Goal: Task Accomplishment & Management: Use online tool/utility

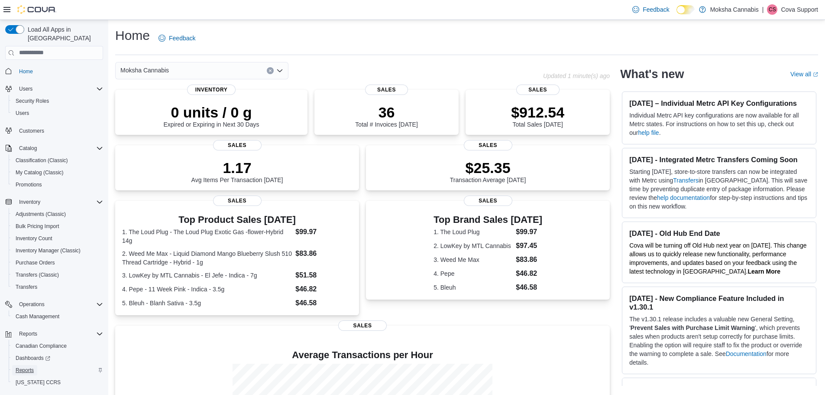
click at [31, 366] on span "Reports" at bounding box center [25, 369] width 18 height 7
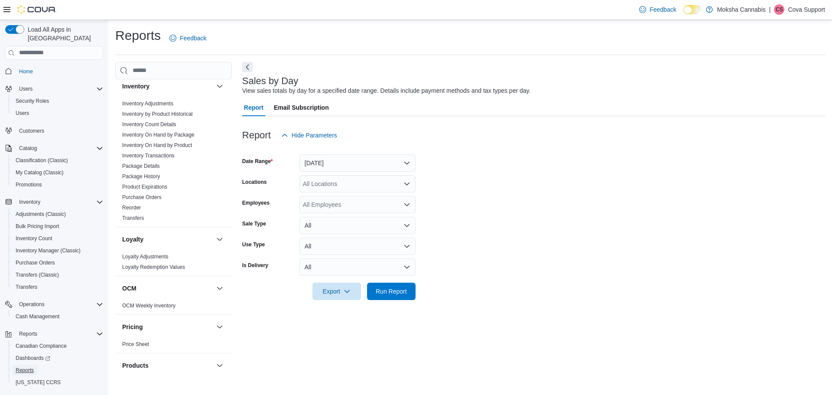
scroll to position [289, 0]
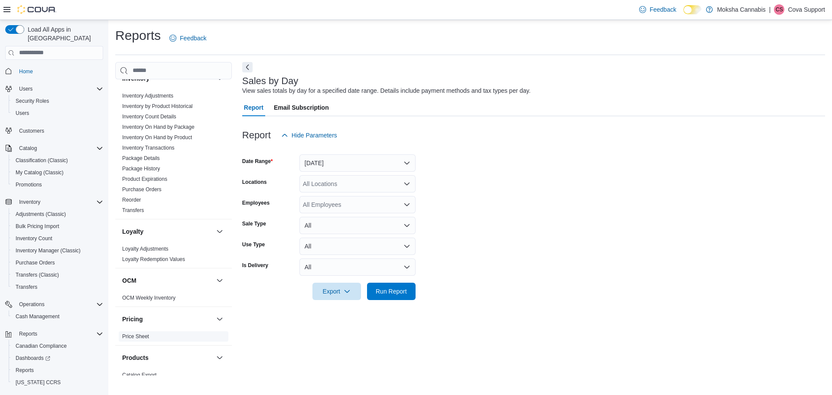
click at [139, 334] on link "Price Sheet" at bounding box center [135, 336] width 27 height 6
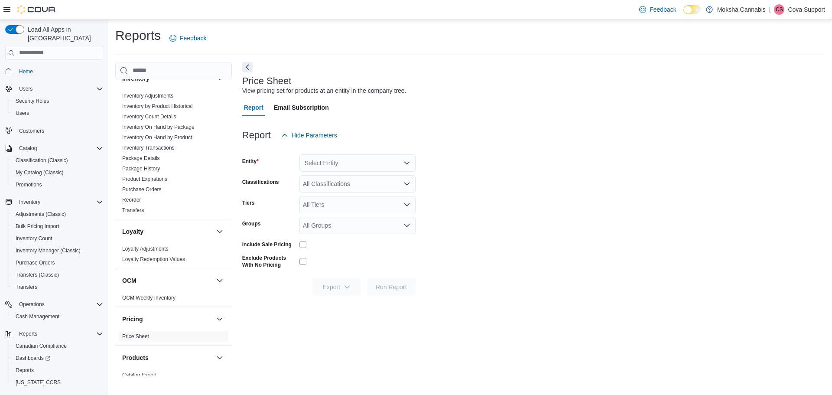
click at [406, 157] on div "Select Entity" at bounding box center [357, 162] width 116 height 17
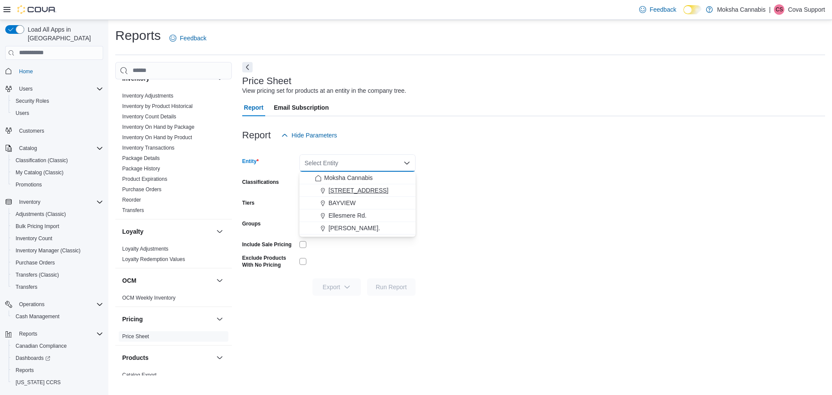
click at [392, 190] on div "[STREET_ADDRESS]" at bounding box center [362, 190] width 95 height 9
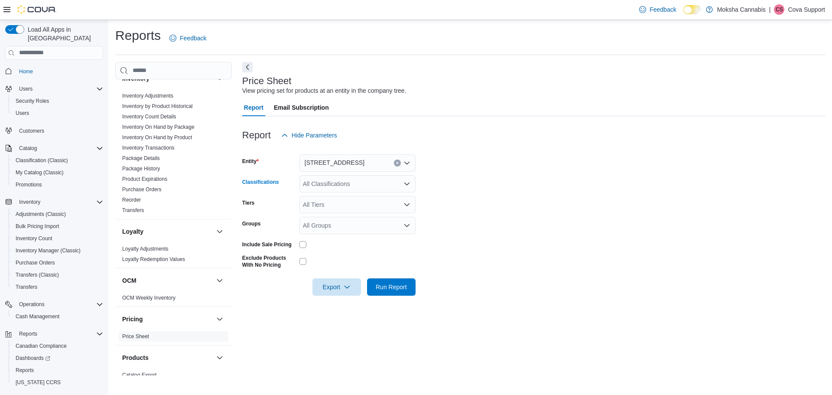
click at [397, 187] on div "All Classifications" at bounding box center [357, 183] width 116 height 17
click at [471, 208] on form "Entity 2525-A Pharmacy Ave Classifications All Classifications Combo box. Selec…" at bounding box center [533, 220] width 583 height 152
click at [471, 208] on form "Entity 2525-A Pharmacy Ave Classifications All Classifications Tiers All Tiers …" at bounding box center [533, 220] width 583 height 152
click at [381, 217] on div "All Groups" at bounding box center [357, 225] width 116 height 17
click at [453, 214] on form "Entity 2525-A Pharmacy Ave Classifications All Classifications Tiers All Tiers …" at bounding box center [533, 220] width 583 height 152
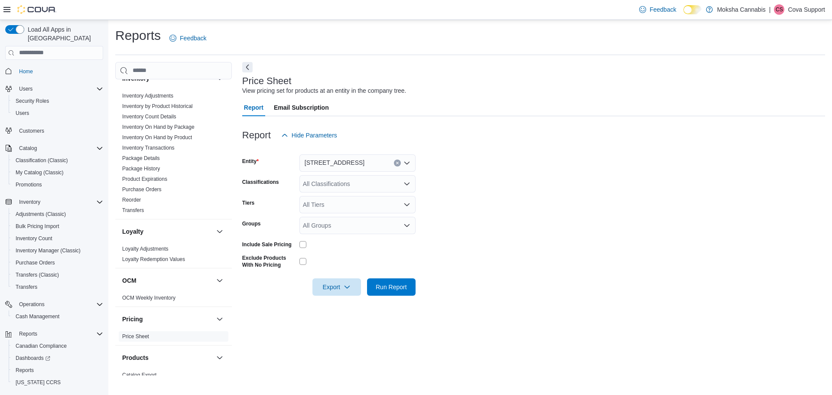
click at [369, 201] on div "All Tiers" at bounding box center [357, 204] width 116 height 17
click at [440, 217] on form "Entity 2525-A Pharmacy Ave Classifications All Classifications Tiers All Tiers …" at bounding box center [533, 220] width 583 height 152
click at [359, 214] on form "Entity 2525-A Pharmacy Ave Classifications All Classifications Tiers All Tiers …" at bounding box center [533, 220] width 583 height 152
click at [362, 218] on div "All Groups" at bounding box center [357, 225] width 116 height 17
click at [530, 243] on form "Entity 2525-A Pharmacy Ave Classifications All Classifications Tiers All Tiers …" at bounding box center [533, 220] width 583 height 152
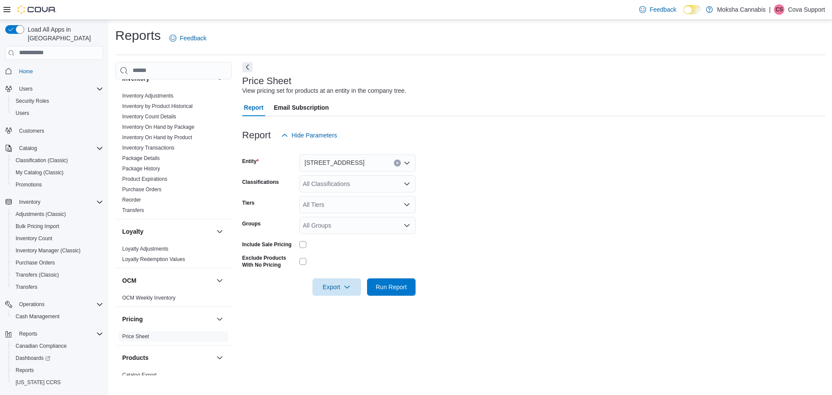
click at [337, 228] on div "All Groups" at bounding box center [357, 225] width 116 height 17
click at [481, 209] on form "Entity 2525-A Pharmacy Ave Classifications All Classifications Tiers All Tiers …" at bounding box center [533, 220] width 583 height 152
click at [322, 163] on span "[STREET_ADDRESS]" at bounding box center [335, 162] width 60 height 10
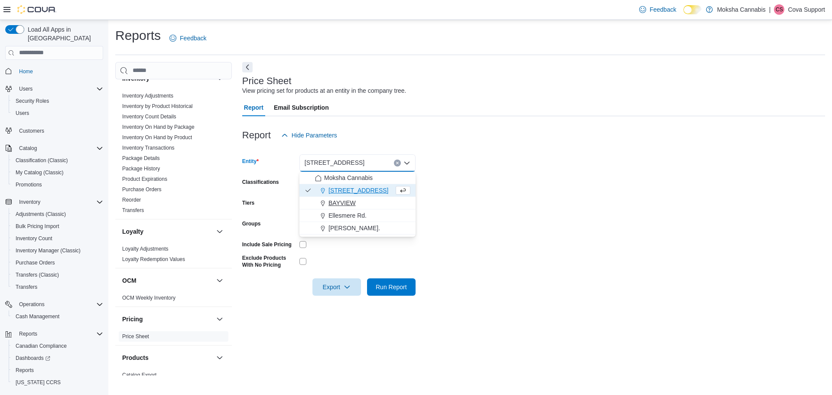
click at [342, 203] on span "BAYVIEW" at bounding box center [341, 202] width 27 height 9
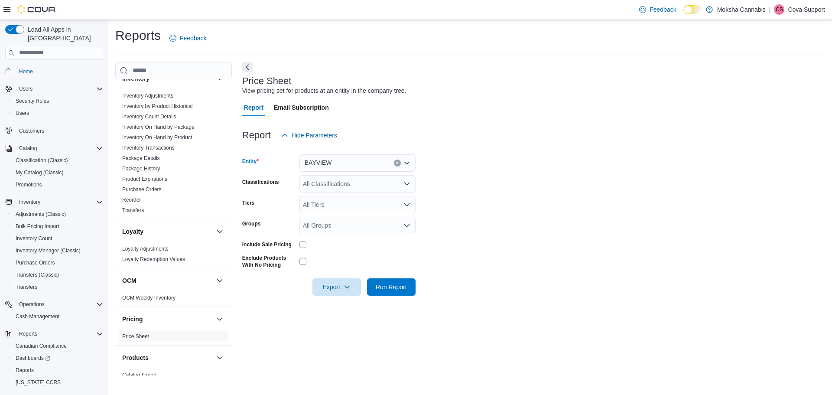
click at [356, 164] on div "BAYVIEW Combo box. Selected. [GEOGRAPHIC_DATA]. Press Backspace to delete [GEOG…" at bounding box center [357, 162] width 116 height 17
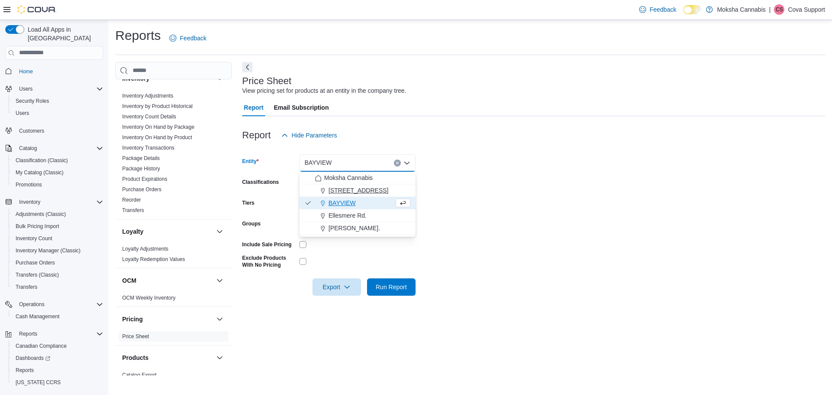
click at [353, 188] on span "[STREET_ADDRESS]" at bounding box center [358, 190] width 60 height 9
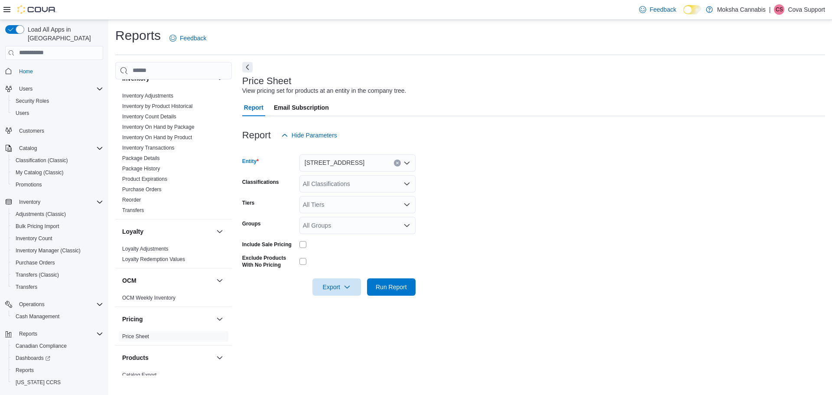
click at [567, 267] on form "Entity 2525-A Pharmacy Ave Combo box. Selected. [STREET_ADDRESS] Press Backspac…" at bounding box center [533, 220] width 583 height 152
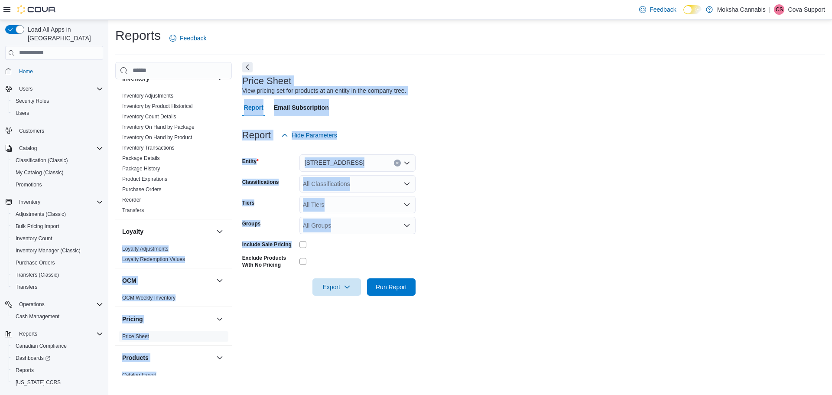
drag, startPoint x: 311, startPoint y: 243, endPoint x: 234, endPoint y: 239, distance: 77.2
click at [234, 239] on div "Cash Management Cash Management Cash Out Details Compliance OCS Transaction Sub…" at bounding box center [470, 218] width 710 height 313
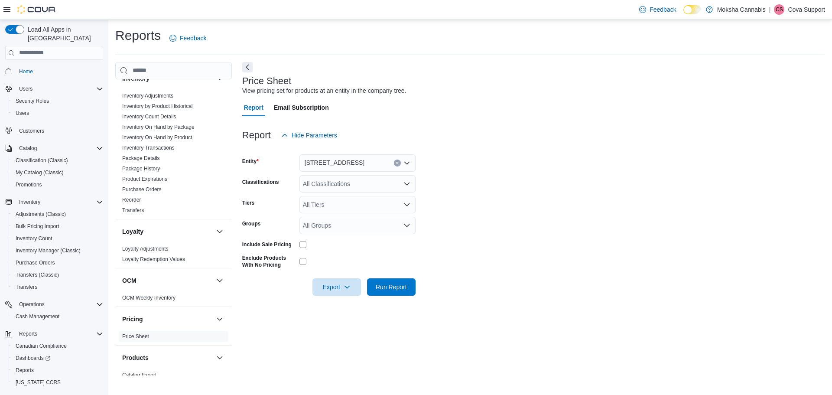
click at [270, 292] on div "Export Run Report" at bounding box center [328, 286] width 173 height 17
drag, startPoint x: 241, startPoint y: 258, endPoint x: 283, endPoint y: 269, distance: 43.4
click at [283, 269] on div "Cash Management Cash Management Cash Out Details Compliance OCS Transaction Sub…" at bounding box center [470, 218] width 710 height 313
click at [283, 269] on div "Exclude Products With No Pricing" at bounding box center [269, 262] width 54 height 17
click at [339, 284] on span "Export" at bounding box center [337, 286] width 38 height 17
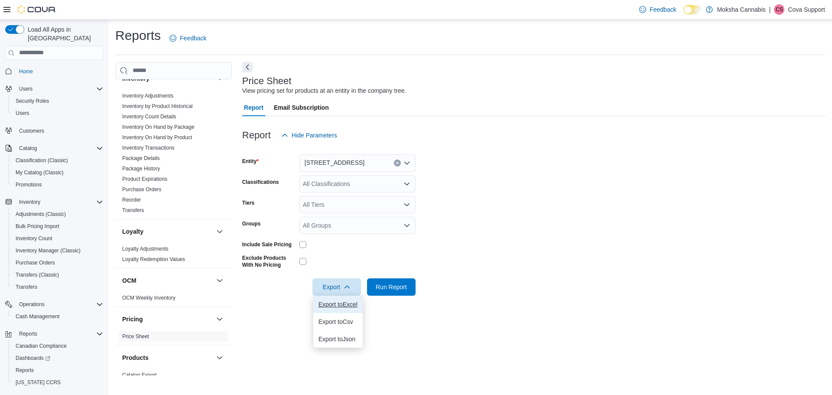
click at [356, 303] on span "Export to Excel" at bounding box center [337, 304] width 39 height 7
click at [612, 148] on div at bounding box center [533, 149] width 583 height 10
click at [45, 223] on span "Bulk Pricing Import" at bounding box center [38, 226] width 44 height 7
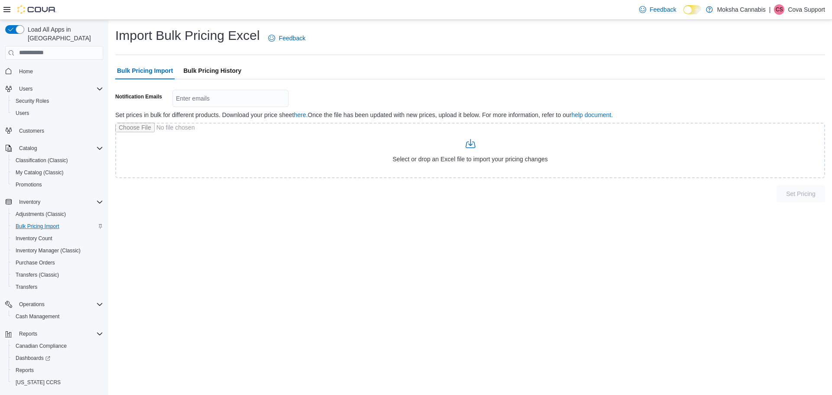
click at [229, 94] on div "Enter emails" at bounding box center [230, 98] width 116 height 17
drag, startPoint x: 230, startPoint y: 100, endPoint x: 181, endPoint y: 95, distance: 49.7
click at [181, 95] on div "Enter emails" at bounding box center [230, 98] width 116 height 17
click at [199, 98] on div "Enter emails Combo box. Selected. Combo box input. Enter emails. Type some text…" at bounding box center [230, 98] width 116 height 17
type input "**********"
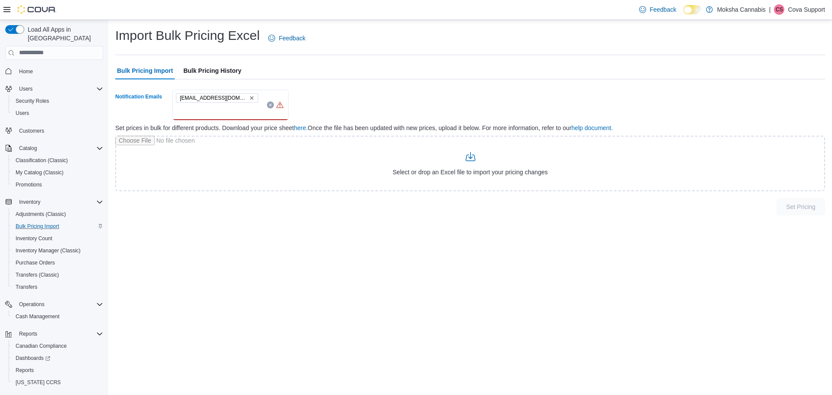
type input "*"
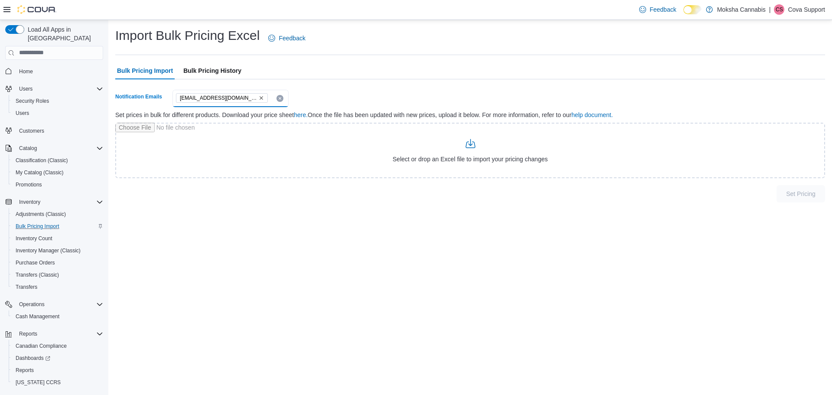
click at [249, 99] on span "[EMAIL_ADDRESS][DOMAIN_NAME]" at bounding box center [222, 98] width 92 height 10
click at [259, 98] on icon "Remove ashley@covasoftware.com from selection in this group" at bounding box center [260, 97] width 3 height 3
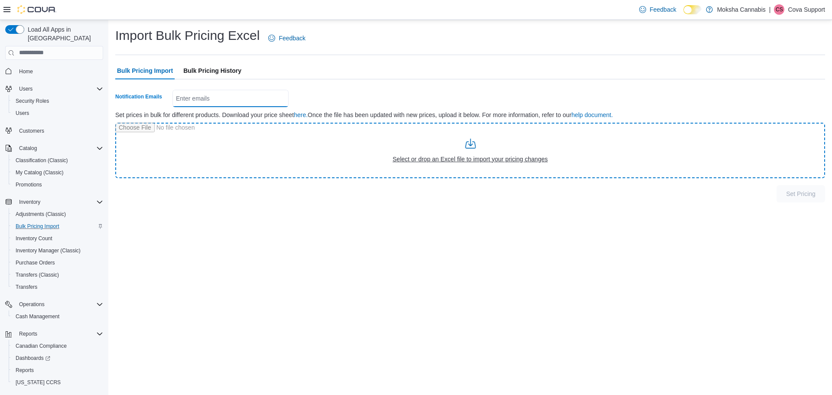
type input "**********"
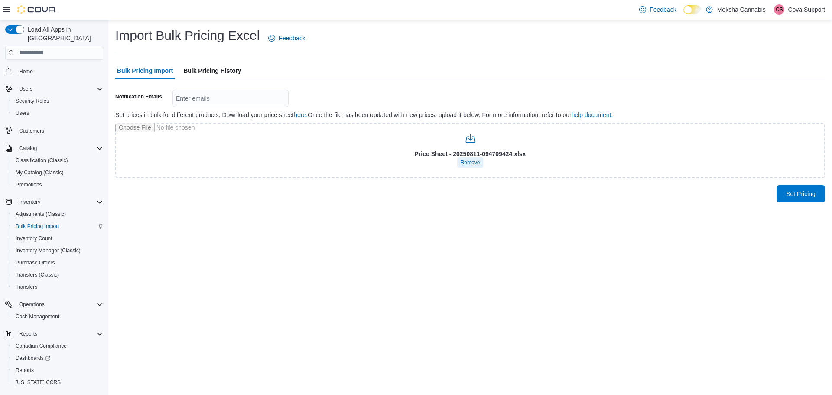
click at [461, 165] on span "Remove" at bounding box center [469, 162] width 19 height 7
click at [262, 224] on div "Import Bulk Pricing Excel Feedback Bulk Pricing Import Bulk Pricing History Not…" at bounding box center [469, 207] width 723 height 375
click at [460, 260] on div "Import Bulk Pricing Excel Feedback Bulk Pricing Import Bulk Pricing History Not…" at bounding box center [469, 207] width 723 height 375
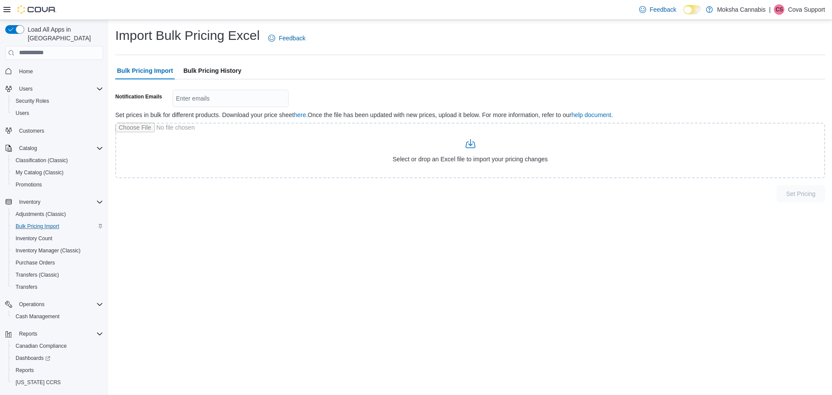
click at [225, 71] on span "Bulk Pricing History" at bounding box center [212, 70] width 58 height 17
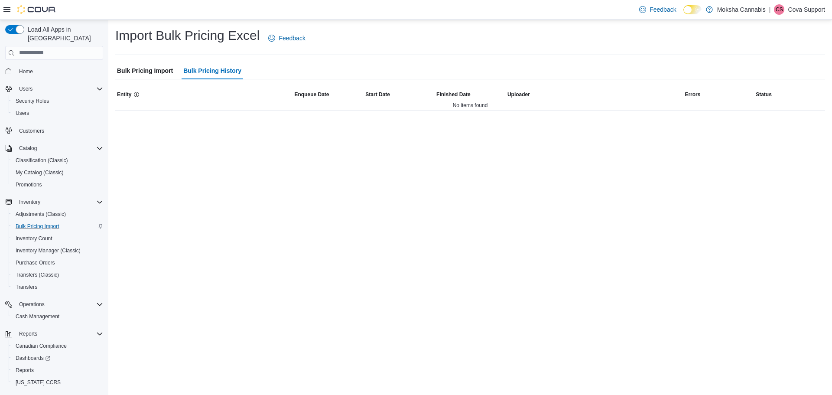
drag, startPoint x: 141, startPoint y: 117, endPoint x: 518, endPoint y: 157, distance: 379.4
click at [518, 157] on div "Import Bulk Pricing Excel Feedback Bulk Pricing Import Bulk Pricing History Eui…" at bounding box center [469, 207] width 723 height 375
click at [407, 130] on div "Import Bulk Pricing Excel Feedback Bulk Pricing Import Bulk Pricing History Eui…" at bounding box center [469, 207] width 723 height 375
drag, startPoint x: 691, startPoint y: 103, endPoint x: 700, endPoint y: 127, distance: 25.6
click at [700, 127] on div "Import Bulk Pricing Excel Feedback Bulk Pricing Import Bulk Pricing History Eui…" at bounding box center [469, 207] width 723 height 375
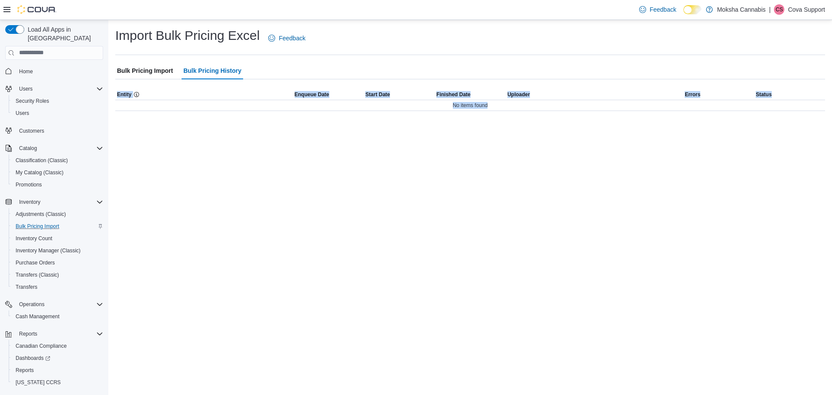
click at [133, 66] on span "Bulk Pricing Import" at bounding box center [145, 70] width 56 height 17
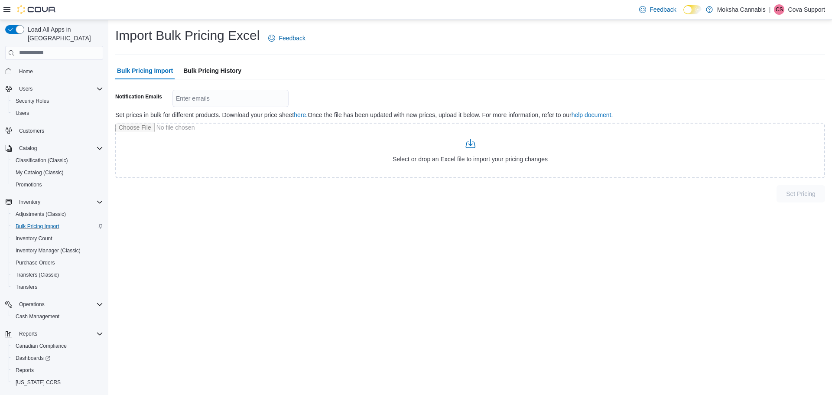
click at [231, 76] on span "Bulk Pricing History" at bounding box center [212, 70] width 58 height 17
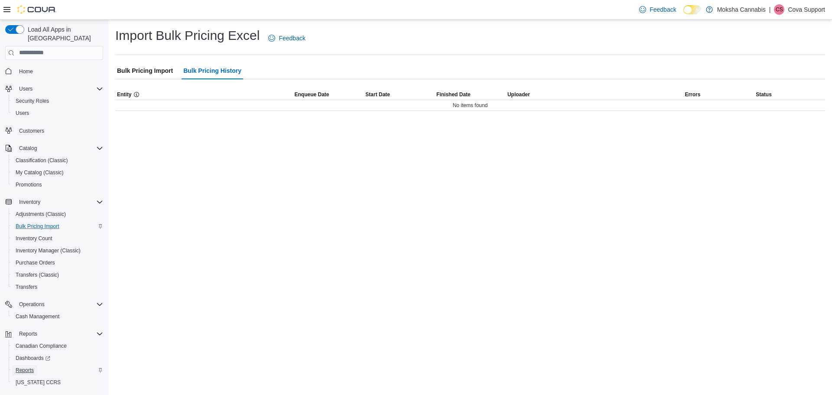
click at [22, 366] on span "Reports" at bounding box center [25, 369] width 18 height 7
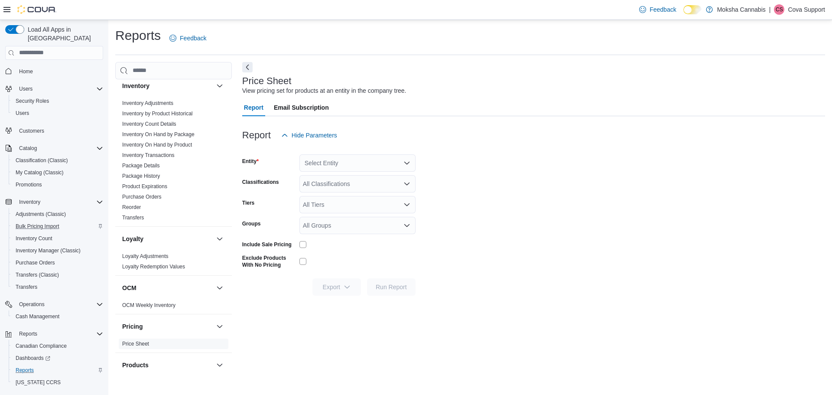
scroll to position [289, 0]
